Goal: Register for event/course

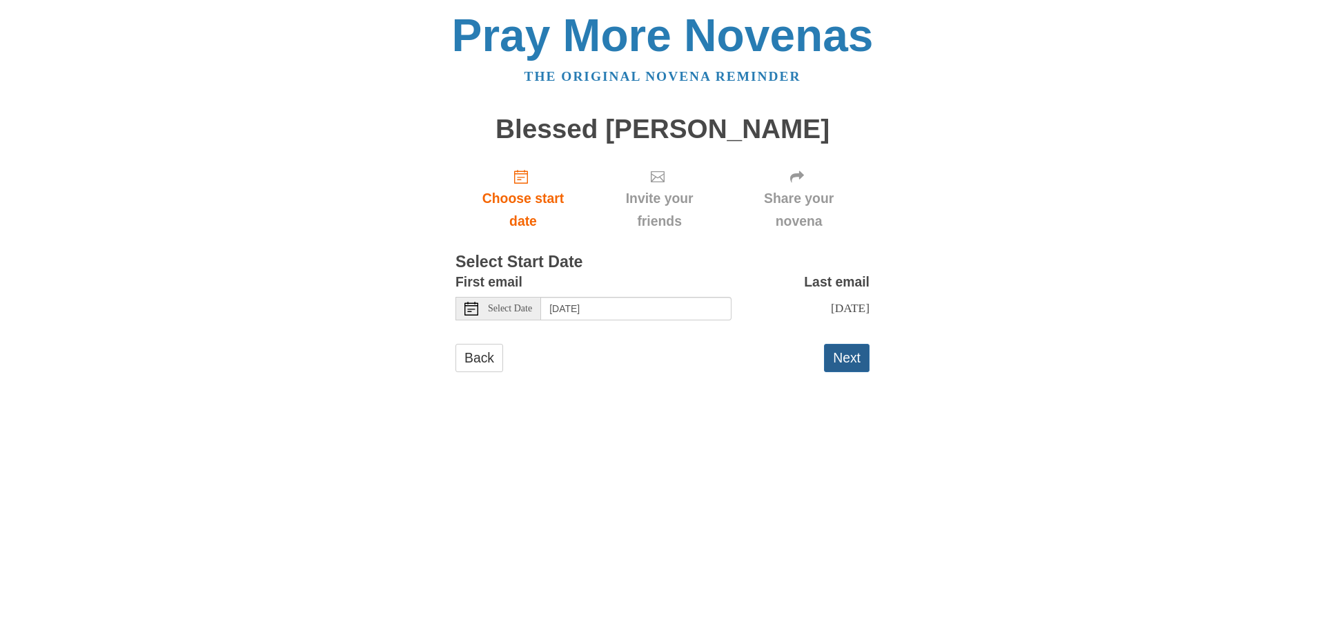
click at [850, 371] on button "Next" at bounding box center [847, 358] width 46 height 28
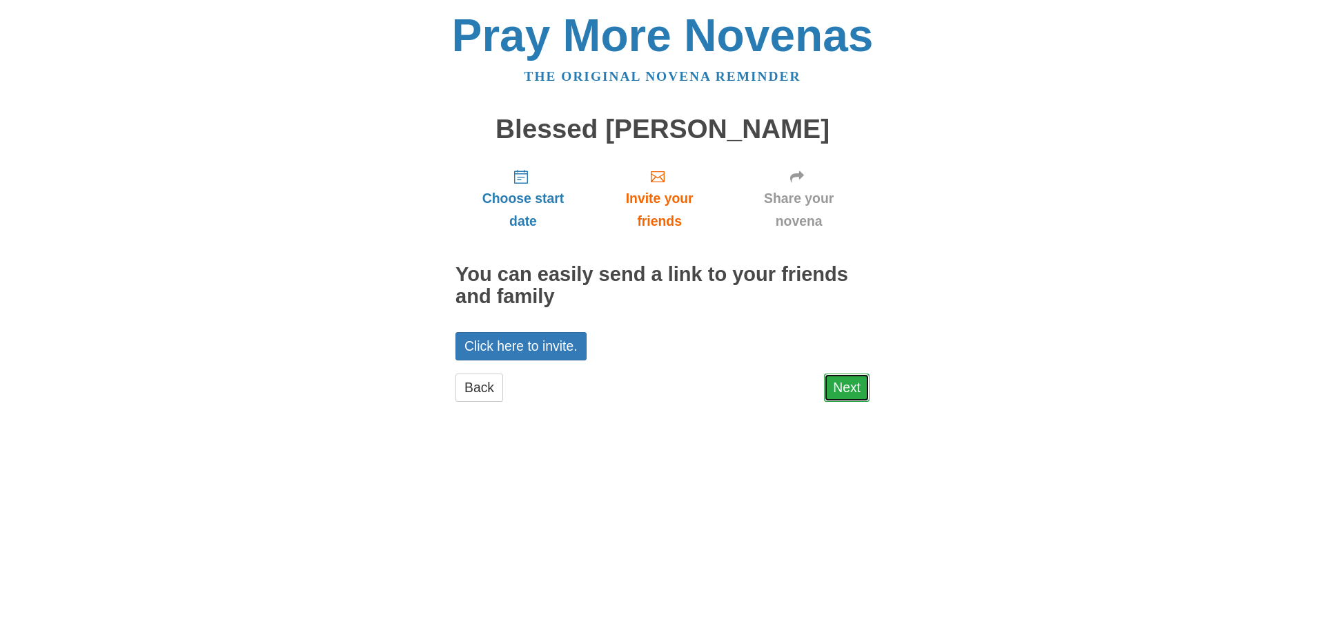
click at [847, 389] on link "Next" at bounding box center [847, 387] width 46 height 28
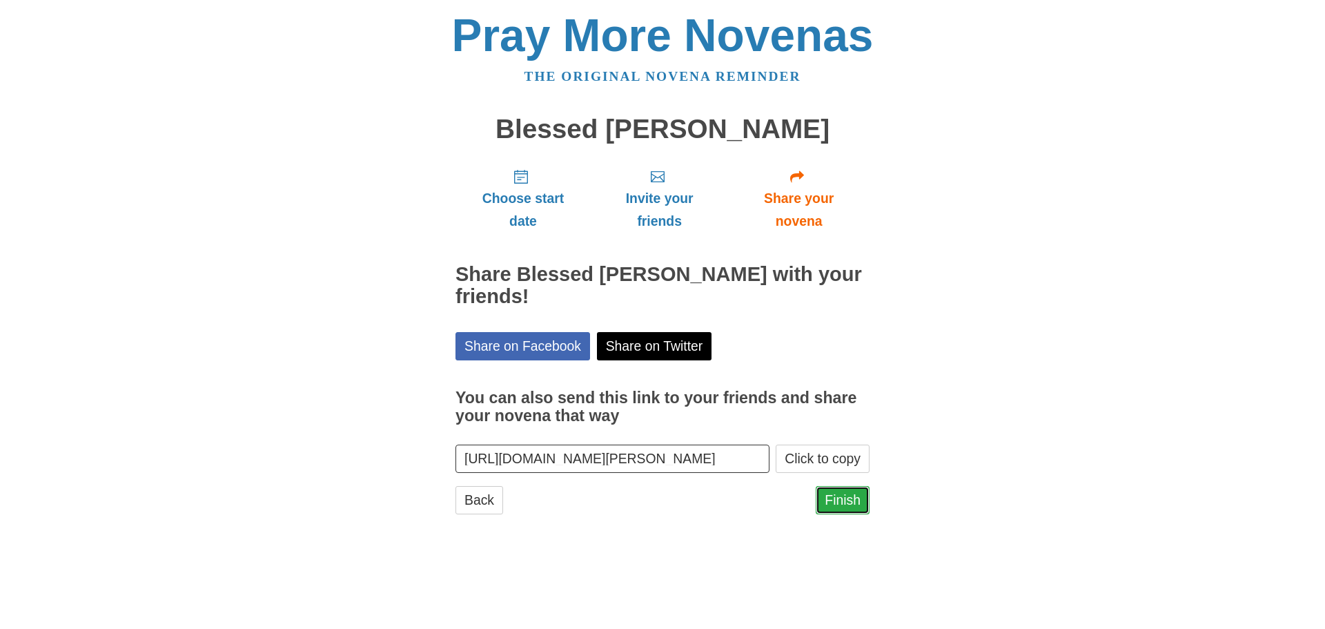
click at [839, 499] on link "Finish" at bounding box center [843, 500] width 54 height 28
